Goal: Task Accomplishment & Management: Use online tool/utility

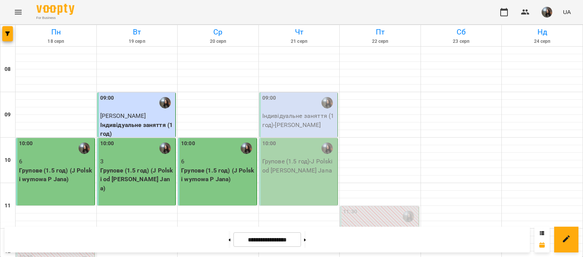
click at [276, 109] on div "09:00" at bounding box center [299, 102] width 74 height 17
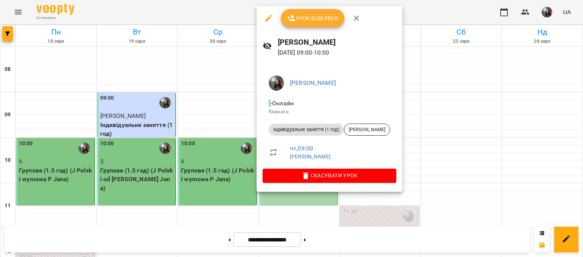
click at [299, 21] on span "Урок відбувся" at bounding box center [313, 18] width 52 height 9
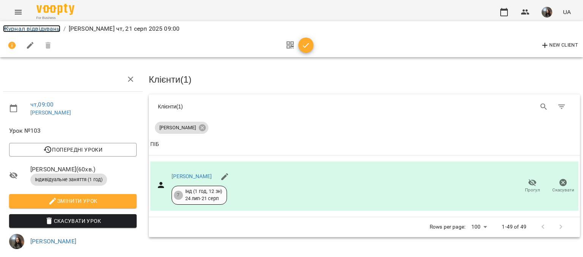
click at [31, 27] on link "Журнал відвідувань" at bounding box center [31, 28] width 57 height 7
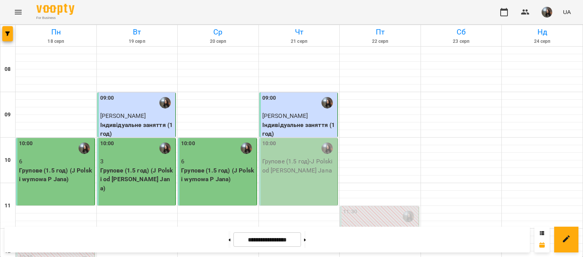
scroll to position [38, 0]
click at [291, 157] on p "Групове (1.5 год) - J Polski od [PERSON_NAME] Jana" at bounding box center [299, 166] width 74 height 18
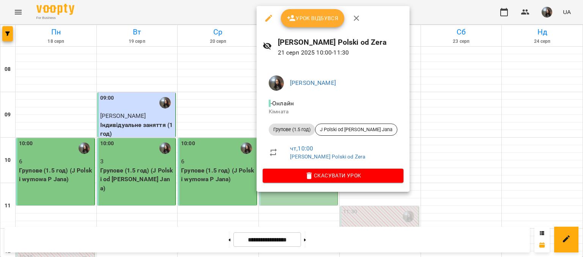
click at [295, 31] on div "[PERSON_NAME] Polski od Zera [DATE] 10:00 - 11:30" at bounding box center [333, 46] width 153 height 33
click at [294, 26] on button "Урок відбувся" at bounding box center [313, 18] width 64 height 18
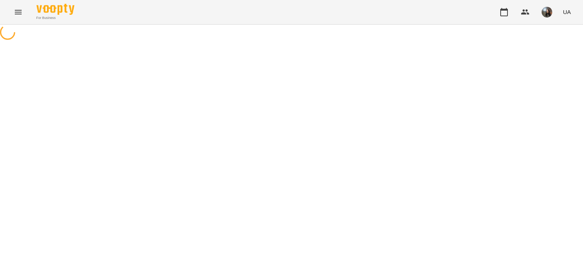
click at [294, 23] on div "For Business UA" at bounding box center [291, 12] width 583 height 24
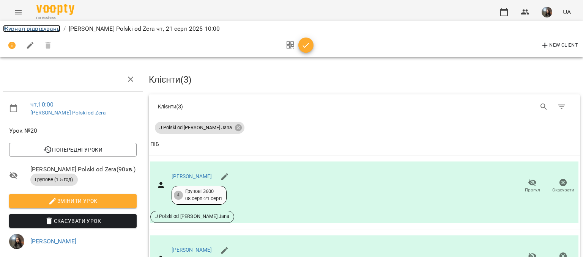
click at [20, 26] on link "Журнал відвідувань" at bounding box center [31, 28] width 57 height 7
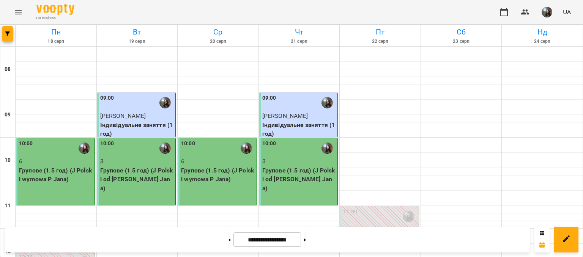
scroll to position [114, 0]
click at [547, 14] on img "button" at bounding box center [547, 12] width 11 height 11
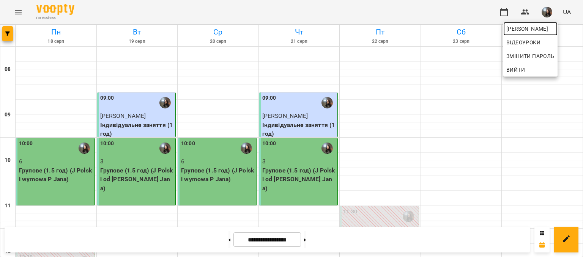
click at [544, 23] on link "[PERSON_NAME]" at bounding box center [531, 29] width 54 height 14
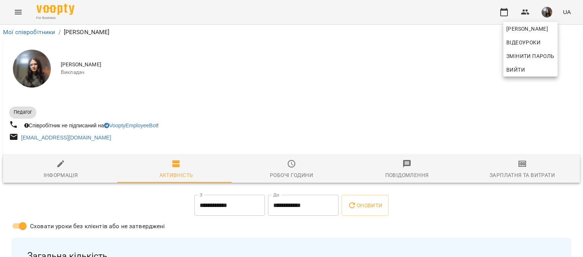
click at [499, 179] on div at bounding box center [291, 128] width 583 height 257
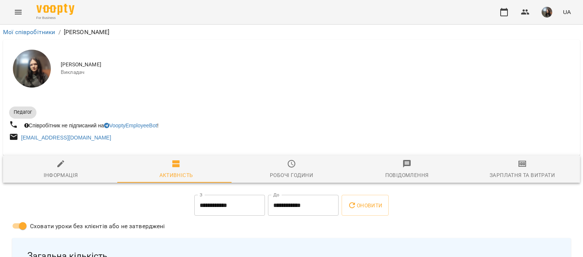
click at [498, 177] on div "Зарплатня та Витрати" at bounding box center [522, 175] width 65 height 9
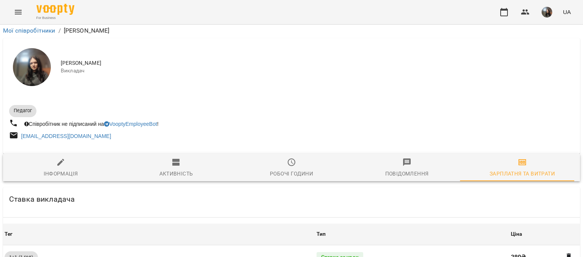
scroll to position [337, 0]
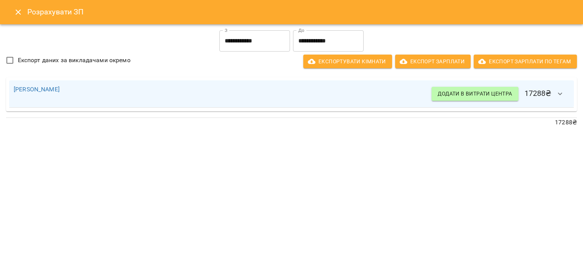
click at [260, 34] on input "**********" at bounding box center [254, 40] width 71 height 21
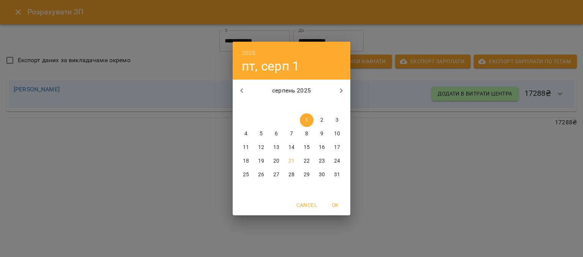
click at [305, 149] on p "15" at bounding box center [307, 148] width 6 height 8
type input "**********"
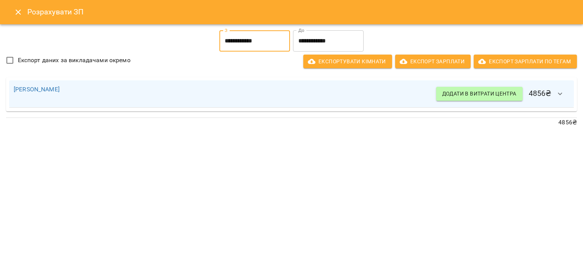
click at [24, 6] on button "Close" at bounding box center [18, 12] width 18 height 18
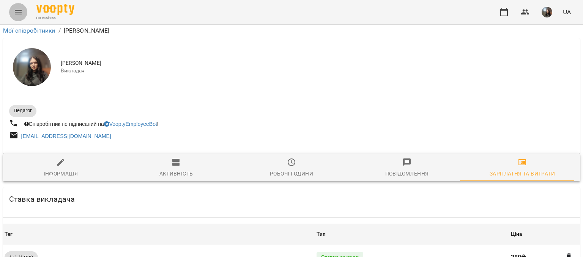
click at [19, 8] on icon "Menu" at bounding box center [18, 12] width 9 height 9
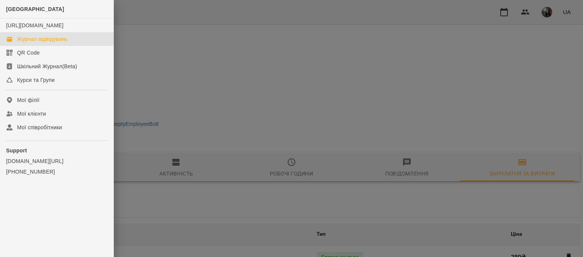
click at [25, 43] on div "Журнал відвідувань" at bounding box center [42, 39] width 51 height 8
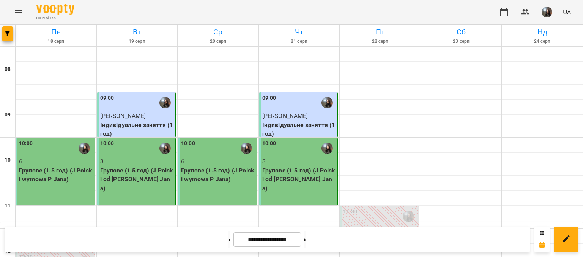
scroll to position [152, 0]
click at [543, 16] on span "button" at bounding box center [547, 12] width 11 height 11
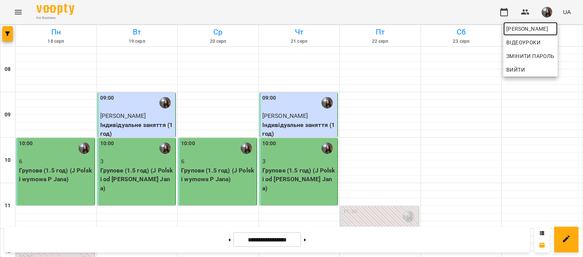
click at [542, 30] on span "[PERSON_NAME]" at bounding box center [531, 28] width 48 height 9
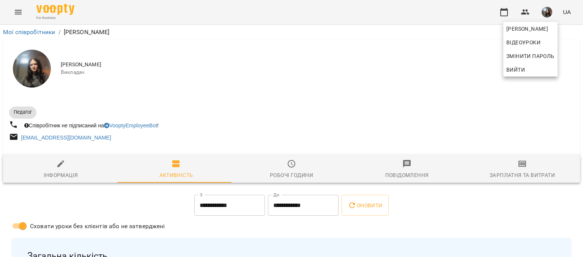
click at [498, 178] on div at bounding box center [291, 128] width 583 height 257
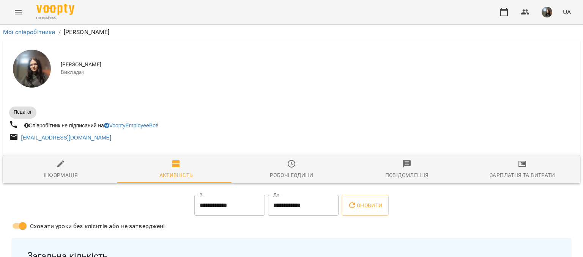
click at [496, 175] on div "Зарплатня та Витрати" at bounding box center [522, 175] width 65 height 9
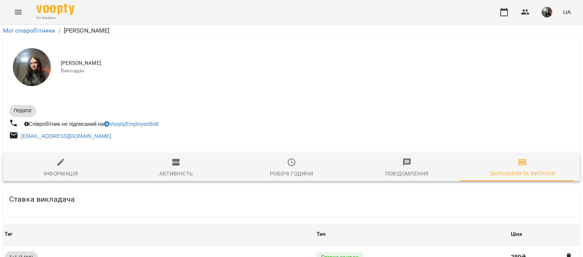
scroll to position [337, 0]
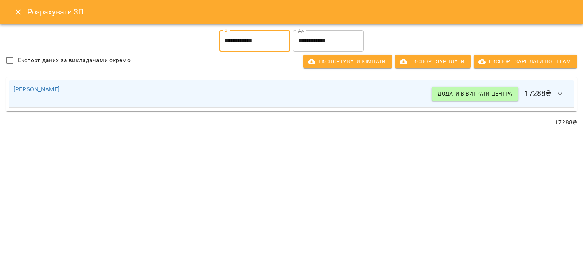
click at [257, 45] on input "**********" at bounding box center [254, 40] width 71 height 21
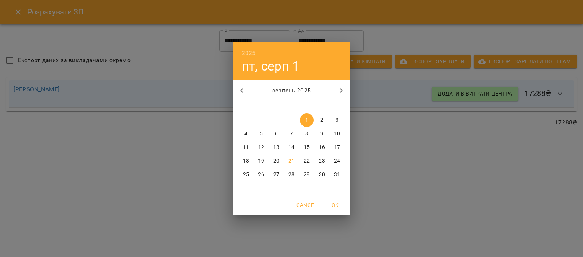
click at [303, 148] on span "15" at bounding box center [307, 148] width 14 height 8
type input "**********"
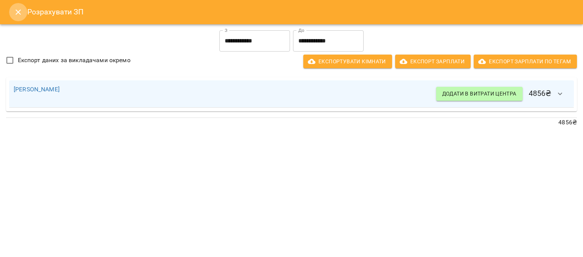
click at [18, 8] on icon "Close" at bounding box center [18, 12] width 9 height 9
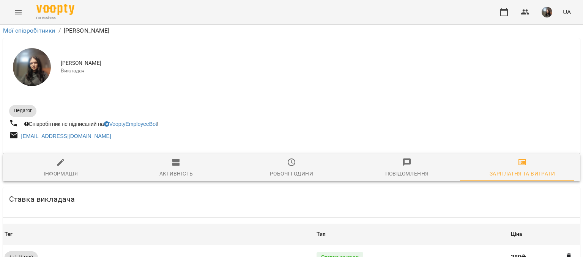
click at [18, 16] on icon "Menu" at bounding box center [18, 12] width 9 height 9
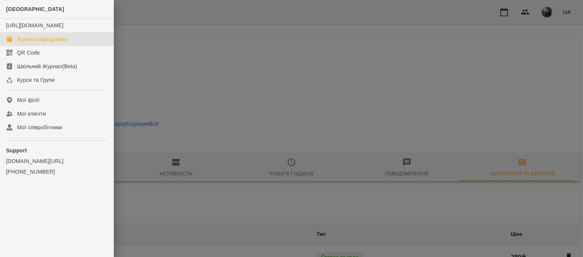
click at [25, 43] on div "Журнал відвідувань" at bounding box center [42, 39] width 51 height 8
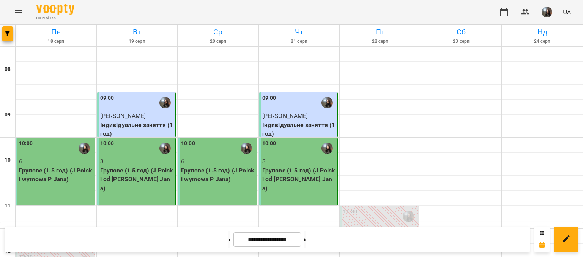
scroll to position [152, 0]
click at [306, 236] on button at bounding box center [305, 240] width 2 height 17
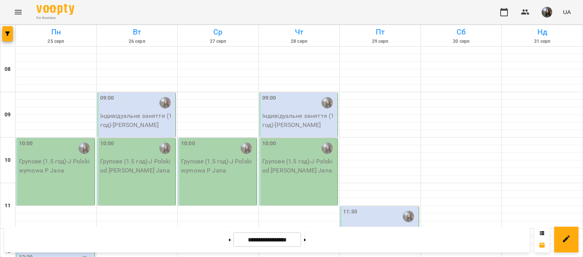
scroll to position [38, 0]
click at [229, 241] on button at bounding box center [230, 240] width 2 height 17
type input "**********"
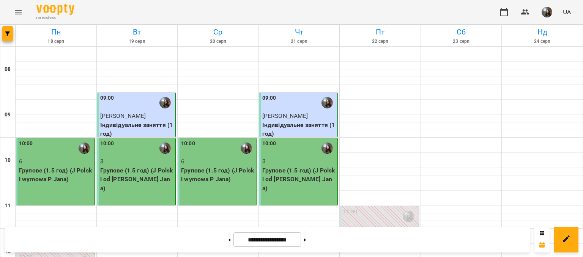
scroll to position [342, 0]
